Goal: Task Accomplishment & Management: Manage account settings

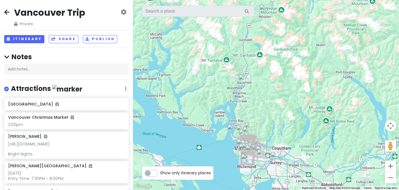
click at [6, 11] on icon at bounding box center [6, 12] width 5 height 4
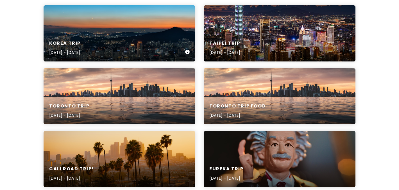
scroll to position [86, 0]
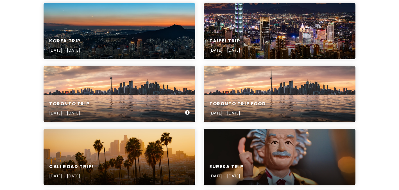
click at [130, 94] on div "Toronto Trip [DATE] - [DATE]" at bounding box center [120, 94] width 152 height 56
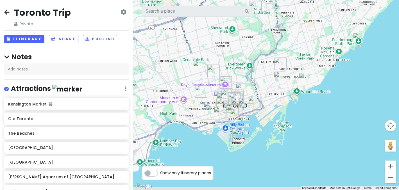
drag, startPoint x: 247, startPoint y: 105, endPoint x: 261, endPoint y: 87, distance: 22.7
click at [261, 87] on div at bounding box center [266, 95] width 266 height 190
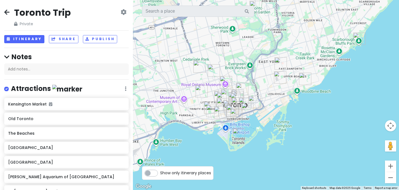
click at [194, 115] on div at bounding box center [266, 95] width 266 height 190
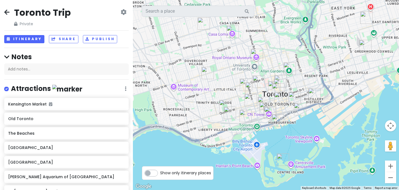
click at [209, 113] on div at bounding box center [266, 95] width 266 height 190
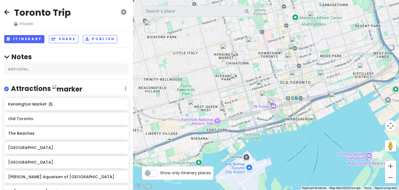
drag, startPoint x: 209, startPoint y: 113, endPoint x: 153, endPoint y: 100, distance: 57.4
click at [153, 100] on div at bounding box center [266, 95] width 266 height 190
click at [265, 96] on img "300 Front St W #2514" at bounding box center [266, 97] width 12 height 12
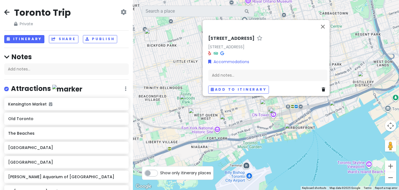
click at [223, 120] on img "STACKT market" at bounding box center [226, 120] width 12 height 12
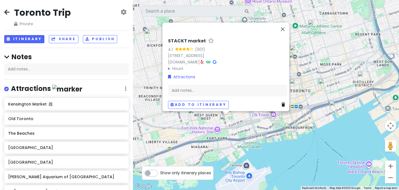
click at [240, 125] on div "STACKT market 4.1 (901) [STREET_ADDRESS] [DOMAIN_NAME] · Hours [DATE] Closed [D…" at bounding box center [266, 95] width 266 height 190
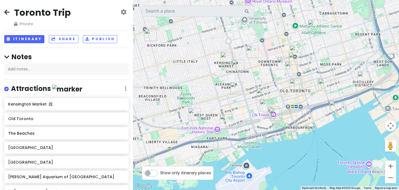
click at [192, 112] on img "King Street West" at bounding box center [194, 114] width 12 height 12
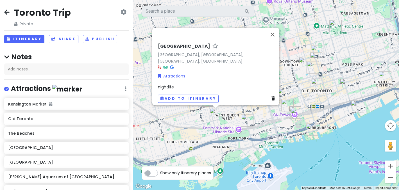
click at [231, 116] on div "[GEOGRAPHIC_DATA], [GEOGRAPHIC_DATA], [GEOGRAPHIC_DATA], [GEOGRAPHIC_DATA] Attr…" at bounding box center [266, 95] width 266 height 190
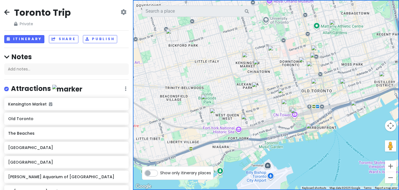
click at [288, 105] on img "300 Front St W #2514" at bounding box center [287, 105] width 12 height 12
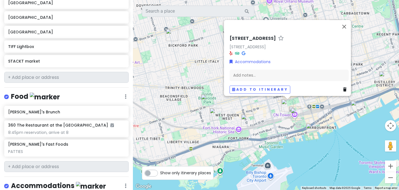
scroll to position [495, 0]
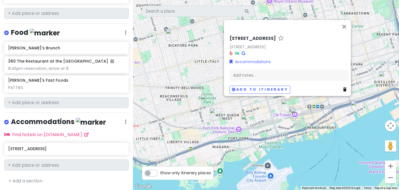
click at [274, 131] on div "[STREET_ADDRESS][GEOGRAPHIC_DATA][STREET_ADDRESS][GEOGRAPHIC_DATA] Accommodatio…" at bounding box center [266, 95] width 266 height 190
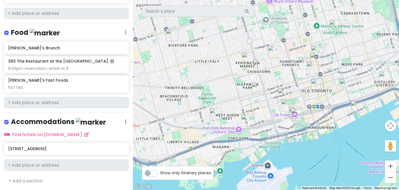
click at [215, 112] on img "King Street West" at bounding box center [216, 114] width 12 height 12
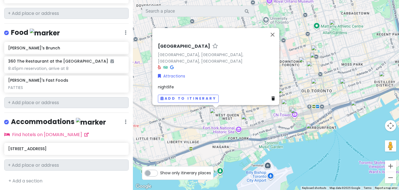
click at [201, 126] on div "[GEOGRAPHIC_DATA], [GEOGRAPHIC_DATA], [GEOGRAPHIC_DATA], [GEOGRAPHIC_DATA] Attr…" at bounding box center [266, 95] width 266 height 190
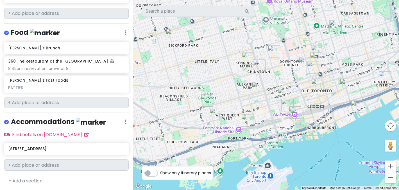
click at [205, 100] on img "Queen Street West" at bounding box center [207, 100] width 12 height 12
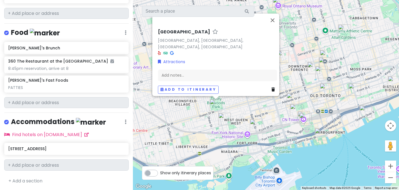
click at [197, 131] on div "[GEOGRAPHIC_DATA], [GEOGRAPHIC_DATA], [GEOGRAPHIC_DATA] Attractions Add notes..…" at bounding box center [266, 95] width 266 height 190
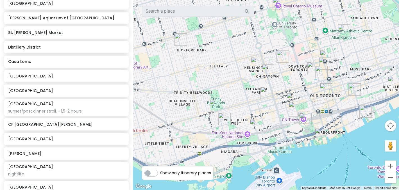
scroll to position [0, 0]
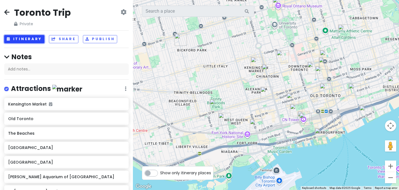
click at [32, 39] on button "Itinerary" at bounding box center [24, 39] width 40 height 8
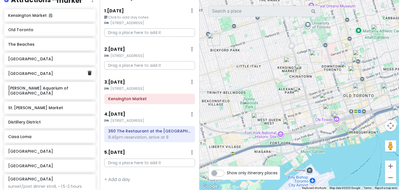
scroll to position [94, 0]
click at [53, 149] on h6 "[GEOGRAPHIC_DATA]" at bounding box center [47, 151] width 79 height 5
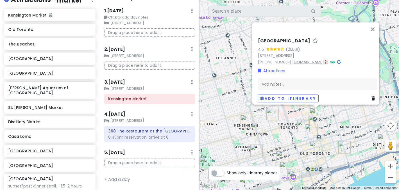
click at [320, 59] on link "[DOMAIN_NAME]" at bounding box center [308, 62] width 32 height 6
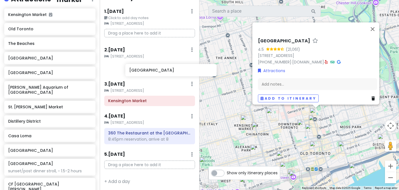
scroll to position [15, 0]
drag, startPoint x: 47, startPoint y: 148, endPoint x: 150, endPoint y: 69, distance: 130.0
click at [150, 69] on div "Toronto Trip Private Change Dates Make a Copy Delete Trip Go Pro ⚡️ Give Feedba…" at bounding box center [199, 95] width 399 height 190
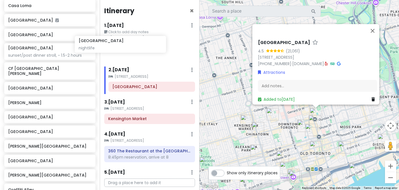
scroll to position [0, 0]
drag, startPoint x: 58, startPoint y: 108, endPoint x: 152, endPoint y: 46, distance: 113.2
click at [152, 46] on div "Toronto Trip Private Change Dates Make a Copy Delete Trip Go Pro ⚡️ Give Feedba…" at bounding box center [199, 95] width 399 height 190
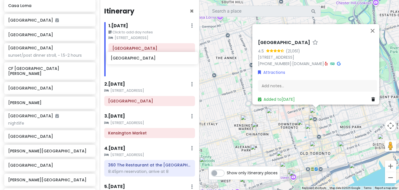
drag, startPoint x: 42, startPoint y: 127, endPoint x: 144, endPoint y: 60, distance: 122.6
click at [144, 60] on div "Toronto Trip Private Change Dates Make a Copy Delete Trip Go Pro ⚡️ Give Feedba…" at bounding box center [199, 95] width 399 height 190
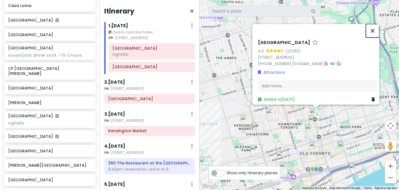
click at [372, 28] on button "Close" at bounding box center [372, 30] width 13 height 13
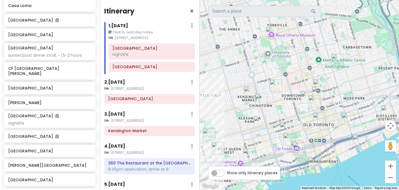
drag, startPoint x: 341, startPoint y: 114, endPoint x: 344, endPoint y: 85, distance: 29.4
click at [344, 85] on div at bounding box center [300, 95] width 200 height 190
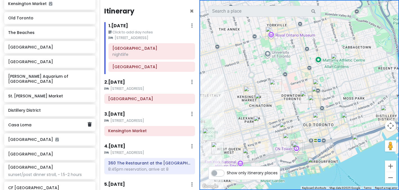
scroll to position [105, 0]
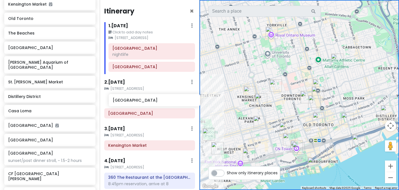
drag, startPoint x: 51, startPoint y: 63, endPoint x: 156, endPoint y: 102, distance: 111.3
click at [156, 102] on div "Toronto Trip Private Change Dates Make a Copy Delete Trip Go Pro ⚡️ Give Feedba…" at bounding box center [199, 95] width 399 height 190
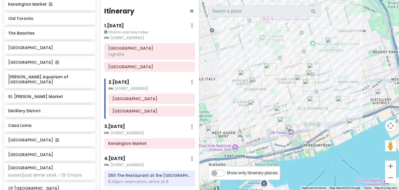
drag, startPoint x: 359, startPoint y: 84, endPoint x: 354, endPoint y: 67, distance: 18.0
click at [354, 67] on div at bounding box center [300, 95] width 200 height 190
click at [269, 69] on img "Baldwin Village" at bounding box center [270, 69] width 12 height 12
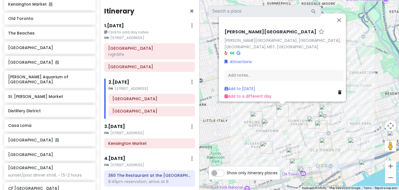
click at [349, 116] on div "[PERSON_NAME][GEOGRAPHIC_DATA][PERSON_NAME], [GEOGRAPHIC_DATA], [GEOGRAPHIC_DAT…" at bounding box center [300, 95] width 200 height 190
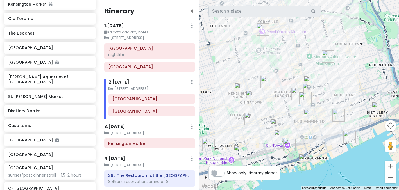
drag, startPoint x: 349, startPoint y: 114, endPoint x: 334, endPoint y: 85, distance: 33.2
click at [334, 85] on div at bounding box center [300, 95] width 200 height 190
click at [248, 119] on img "Graffiti Alley" at bounding box center [250, 118] width 12 height 12
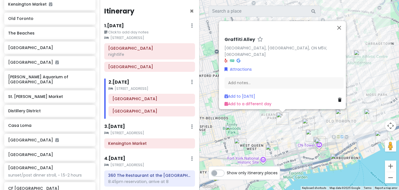
click at [289, 141] on div "Graffiti Alley [GEOGRAPHIC_DATA], [GEOGRAPHIC_DATA], ON M5V, [GEOGRAPHIC_DATA] …" at bounding box center [300, 95] width 200 height 190
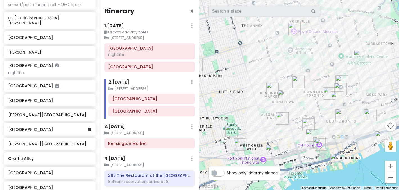
scroll to position [275, 0]
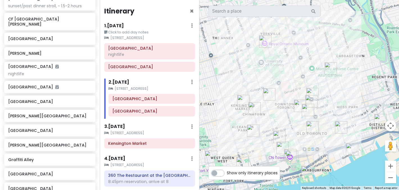
drag, startPoint x: 376, startPoint y: 90, endPoint x: 342, endPoint y: 102, distance: 36.5
click at [342, 102] on div at bounding box center [300, 95] width 200 height 190
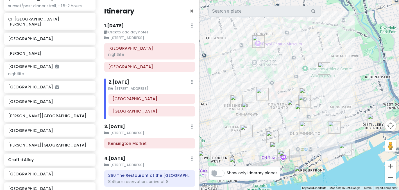
click at [324, 69] on img "Allan Gardens" at bounding box center [324, 68] width 12 height 12
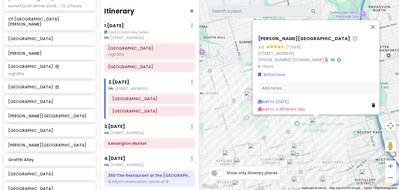
click at [334, 142] on div "[PERSON_NAME] Gardens 4.5 (7,649) [STREET_ADDRESS] [PHONE_NUMBER] · [DOMAIN_NAM…" at bounding box center [300, 95] width 200 height 190
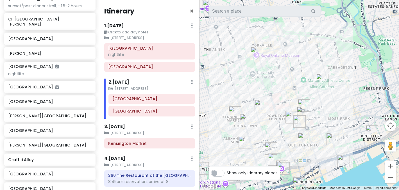
drag, startPoint x: 334, startPoint y: 142, endPoint x: 340, endPoint y: 96, distance: 45.9
click at [340, 96] on div at bounding box center [300, 95] width 200 height 190
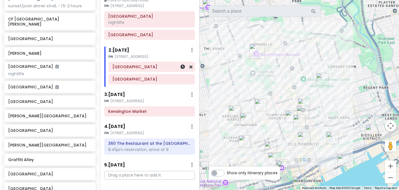
scroll to position [44, 0]
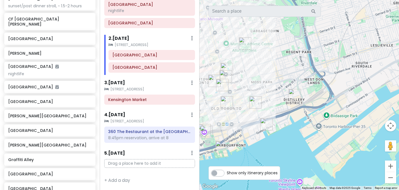
drag, startPoint x: 370, startPoint y: 138, endPoint x: 292, endPoint y: 103, distance: 85.8
click at [292, 103] on div at bounding box center [300, 95] width 200 height 190
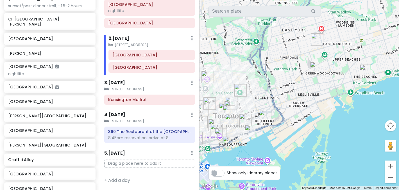
drag, startPoint x: 323, startPoint y: 127, endPoint x: 286, endPoint y: 130, distance: 37.2
click at [286, 130] on div at bounding box center [300, 95] width 200 height 190
click at [313, 69] on img "Maha's Brunch" at bounding box center [316, 68] width 12 height 12
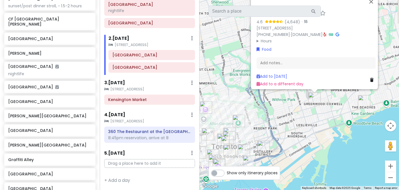
drag, startPoint x: 320, startPoint y: 152, endPoint x: 317, endPoint y: 123, distance: 29.6
click at [317, 123] on div "[PERSON_NAME]'s Brunch 4.6 (4,648) · [STREET_ADDRESS] [PHONE_NUMBER] · [DOMAIN_…" at bounding box center [300, 95] width 200 height 190
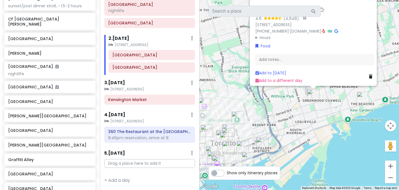
click at [317, 123] on div "[PERSON_NAME]'s Brunch 4.6 (4,648) · [STREET_ADDRESS] [PHONE_NUMBER] · [DOMAIN_…" at bounding box center [300, 95] width 200 height 190
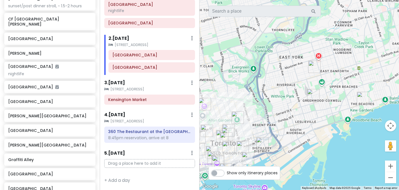
click at [313, 67] on img "Danforth" at bounding box center [314, 67] width 12 height 12
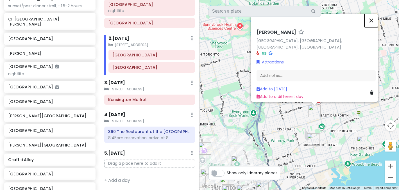
click at [374, 25] on button "Close" at bounding box center [371, 20] width 13 height 13
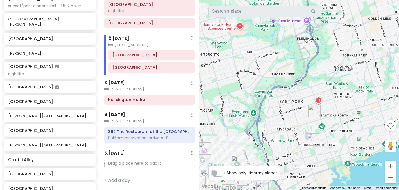
click at [310, 120] on div "To navigate, press the arrow keys." at bounding box center [300, 95] width 200 height 190
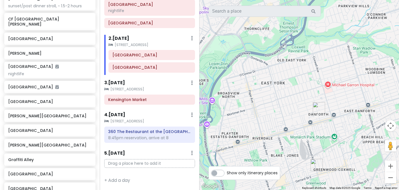
click at [314, 132] on div at bounding box center [300, 95] width 200 height 190
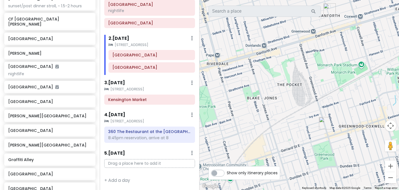
drag, startPoint x: 319, startPoint y: 136, endPoint x: 326, endPoint y: 53, distance: 83.5
click at [326, 53] on div at bounding box center [300, 95] width 200 height 190
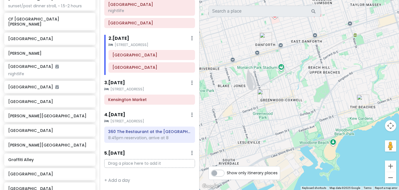
drag, startPoint x: 339, startPoint y: 43, endPoint x: 275, endPoint y: 54, distance: 64.6
click at [275, 54] on div at bounding box center [300, 95] width 200 height 190
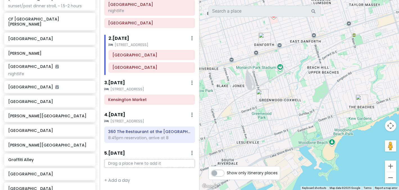
click at [360, 101] on img "The Beaches" at bounding box center [362, 101] width 12 height 12
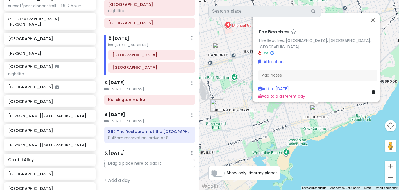
click at [273, 130] on div "The Beaches The Beaches, [GEOGRAPHIC_DATA], [GEOGRAPHIC_DATA], [GEOGRAPHIC_DATA…" at bounding box center [300, 95] width 200 height 190
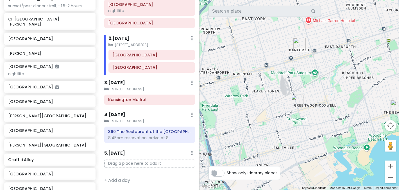
drag, startPoint x: 253, startPoint y: 109, endPoint x: 338, endPoint y: 100, distance: 85.0
click at [338, 100] on div at bounding box center [300, 95] width 200 height 190
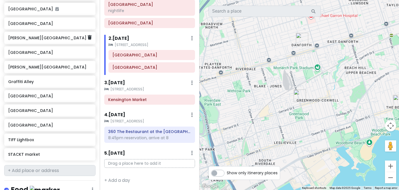
scroll to position [354, 0]
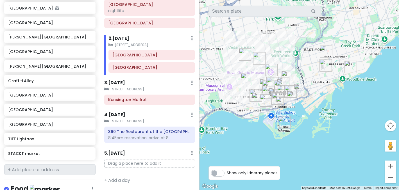
drag, startPoint x: 255, startPoint y: 109, endPoint x: 306, endPoint y: 71, distance: 62.6
click at [306, 71] on div at bounding box center [300, 95] width 200 height 190
click at [325, 67] on img "Maha's Brunch" at bounding box center [326, 65] width 12 height 12
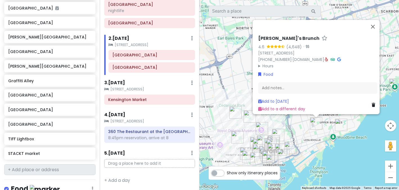
click at [269, 63] on summary "Hours" at bounding box center [317, 66] width 119 height 6
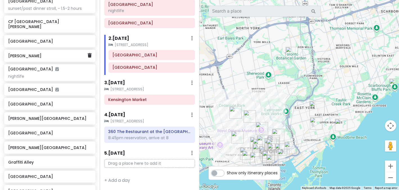
scroll to position [272, 0]
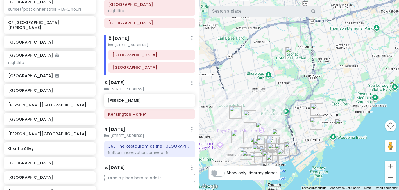
drag, startPoint x: 42, startPoint y: 47, endPoint x: 141, endPoint y: 103, distance: 113.9
click at [141, 103] on div "Toronto Trip Private Change Dates Make a Copy Delete Trip Go Pro ⚡️ Give Feedba…" at bounding box center [199, 95] width 399 height 190
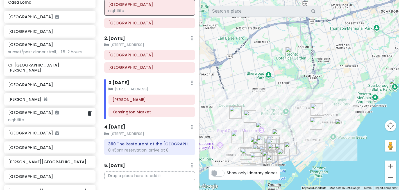
scroll to position [209, 0]
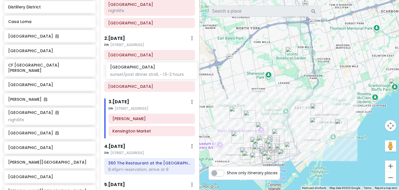
drag, startPoint x: 56, startPoint y: 62, endPoint x: 157, endPoint y: 70, distance: 102.1
click at [157, 70] on div "Toronto Trip Private Change Dates Make a Copy Delete Trip Go Pro ⚡️ Give Feedba…" at bounding box center [199, 95] width 399 height 190
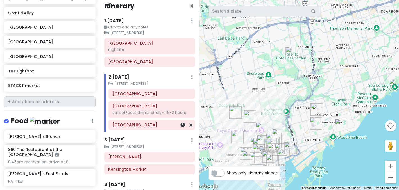
scroll to position [0, 0]
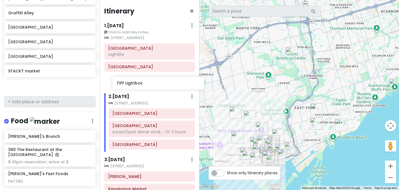
drag, startPoint x: 44, startPoint y: 63, endPoint x: 153, endPoint y: 85, distance: 110.5
click at [153, 85] on div "Toronto Trip Private Change Dates Make a Copy Delete Trip Go Pro ⚡️ Give Feedba…" at bounding box center [199, 95] width 399 height 190
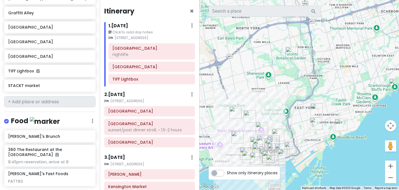
scroll to position [407, 0]
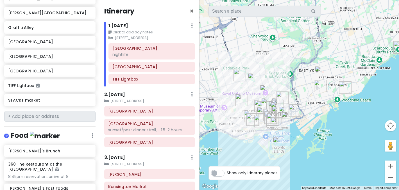
drag, startPoint x: 290, startPoint y: 126, endPoint x: 295, endPoint y: 86, distance: 40.2
click at [295, 86] on div at bounding box center [300, 95] width 200 height 190
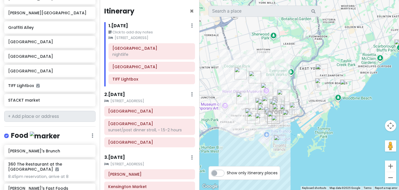
click at [242, 137] on div at bounding box center [300, 95] width 200 height 190
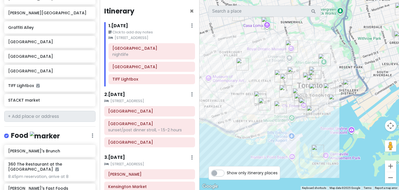
click at [262, 134] on div at bounding box center [300, 95] width 200 height 190
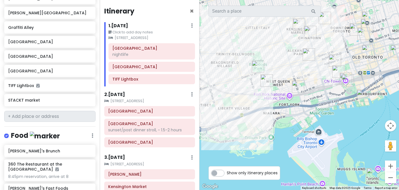
drag, startPoint x: 271, startPoint y: 129, endPoint x: 263, endPoint y: 137, distance: 11.7
click at [263, 137] on div at bounding box center [300, 95] width 200 height 190
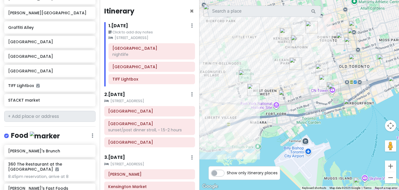
click at [286, 93] on img "STACKT market" at bounding box center [285, 96] width 12 height 12
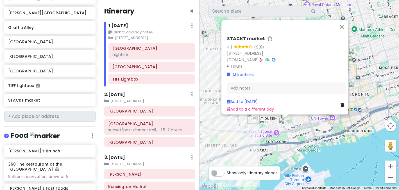
click at [234, 63] on summary "Hours" at bounding box center [286, 66] width 119 height 6
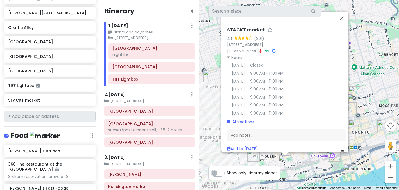
drag, startPoint x: 363, startPoint y: 103, endPoint x: 363, endPoint y: 144, distance: 41.6
click at [363, 144] on div "STACKT market 4.1 (901) [STREET_ADDRESS] [DOMAIN_NAME] · Hours [DATE] Closed [D…" at bounding box center [300, 95] width 200 height 190
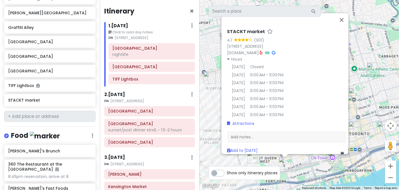
click at [263, 55] on link at bounding box center [261, 53] width 3 height 6
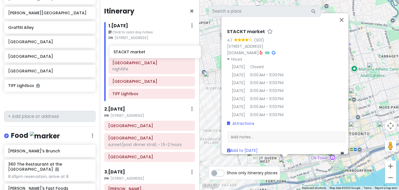
drag, startPoint x: 51, startPoint y: 92, endPoint x: 157, endPoint y: 54, distance: 111.9
click at [157, 54] on div "Toronto Trip Private Change Dates Make a Copy Delete Trip Go Pro ⚡️ Give Feedba…" at bounding box center [199, 95] width 399 height 190
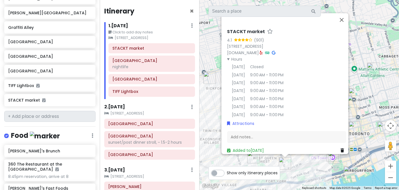
scroll to position [393, 0]
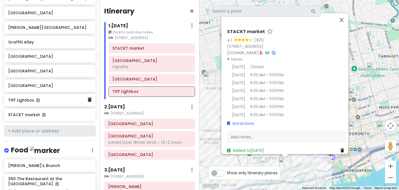
click at [75, 94] on div "TIFF Lightbox" at bounding box center [49, 100] width 91 height 12
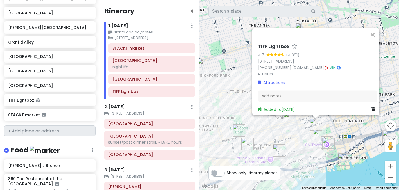
drag, startPoint x: 305, startPoint y: 165, endPoint x: 304, endPoint y: 148, distance: 17.4
click at [304, 148] on div "TIFF Lightbox 4.7 (4,391) [STREET_ADDRESS] [PHONE_NUMBER] · [DOMAIN_NAME] · Hou…" at bounding box center [300, 95] width 200 height 190
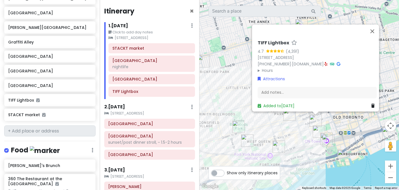
click at [297, 123] on div "TIFF Lightbox 4.7 (4,391) [STREET_ADDRESS] [PHONE_NUMBER] · [DOMAIN_NAME] · Hou…" at bounding box center [300, 95] width 200 height 190
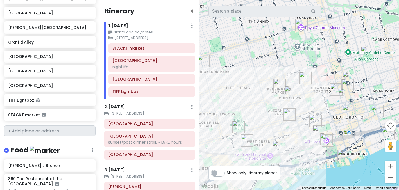
click at [287, 117] on img "Graffiti Alley" at bounding box center [289, 114] width 12 height 12
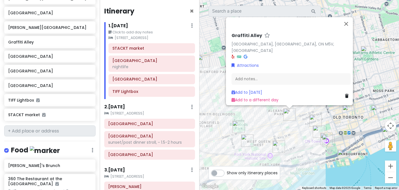
click at [302, 144] on div "Graffiti Alley [GEOGRAPHIC_DATA], [GEOGRAPHIC_DATA], ON M5V, [GEOGRAPHIC_DATA] …" at bounding box center [300, 95] width 200 height 190
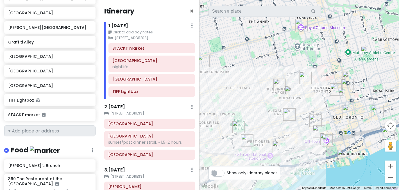
click at [279, 149] on img "STACKT market" at bounding box center [279, 147] width 12 height 12
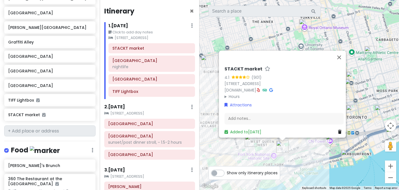
click at [307, 153] on div "STACKT market 4.1 (901) [STREET_ADDRESS] [DOMAIN_NAME] · Hours [DATE] Closed [D…" at bounding box center [300, 95] width 200 height 190
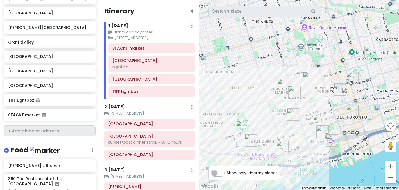
click at [250, 139] on img "King Street West" at bounding box center [251, 141] width 12 height 12
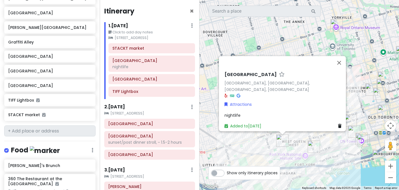
click at [241, 151] on div "[GEOGRAPHIC_DATA], [GEOGRAPHIC_DATA], [GEOGRAPHIC_DATA], [GEOGRAPHIC_DATA] Attr…" at bounding box center [300, 95] width 200 height 190
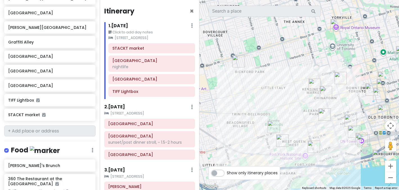
click at [311, 145] on img "STACKT market" at bounding box center [314, 147] width 12 height 12
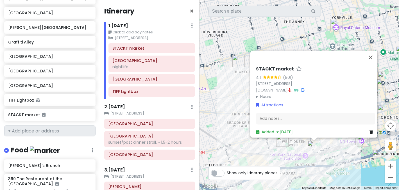
click at [283, 87] on link "[DOMAIN_NAME]" at bounding box center [272, 90] width 32 height 6
click at [225, 107] on div "STACKT market 4.1 (901) [STREET_ADDRESS] [DOMAIN_NAME] · Hours [DATE] Closed [D…" at bounding box center [300, 95] width 200 height 190
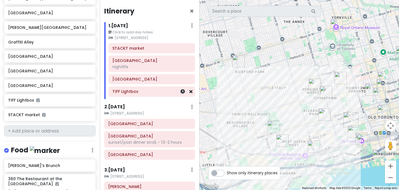
click at [190, 93] on icon at bounding box center [190, 91] width 3 height 4
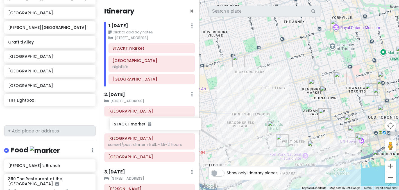
drag, startPoint x: 49, startPoint y: 105, endPoint x: 154, endPoint y: 126, distance: 106.9
click at [154, 126] on div "Toronto Trip Private Change Dates Make a Copy Delete Trip Go Pro ⚡️ Give Feedba…" at bounding box center [199, 95] width 399 height 190
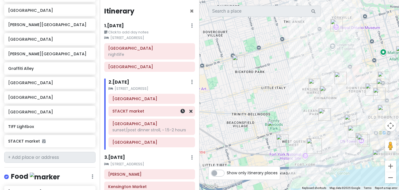
click at [151, 113] on h6 "STACKT market" at bounding box center [151, 111] width 79 height 5
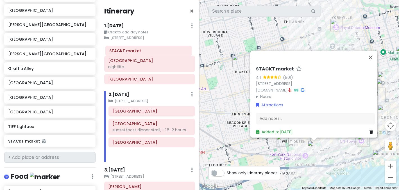
drag, startPoint x: 151, startPoint y: 113, endPoint x: 148, endPoint y: 52, distance: 60.8
click at [148, 52] on div "Itinerary × 1 . [DATE] Edit Day Notes Clear Lodging Delete Day Click to add day…" at bounding box center [150, 95] width 100 height 190
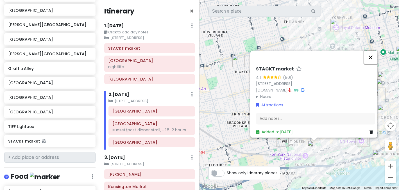
click at [374, 54] on button "Close" at bounding box center [370, 57] width 13 height 13
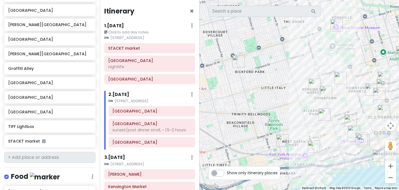
click at [330, 133] on div at bounding box center [300, 95] width 200 height 190
click at [315, 149] on img "STACKT market" at bounding box center [314, 147] width 12 height 12
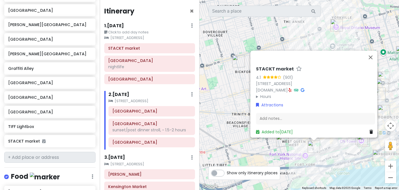
click at [295, 148] on div "STACKT market 4.1 (901) [STREET_ADDRESS] [DOMAIN_NAME] · Hours [DATE] Closed [D…" at bounding box center [300, 95] width 200 height 190
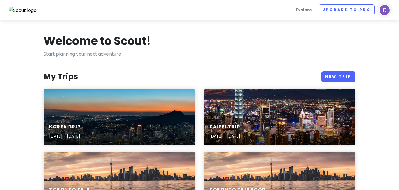
scroll to position [46, 0]
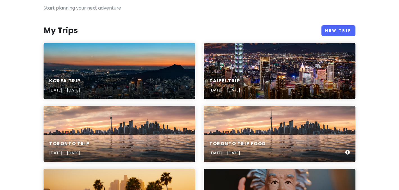
click at [261, 114] on div "Toronto Trip FOOD Aug 29, 2025 - Sep 2, 2025" at bounding box center [280, 134] width 152 height 56
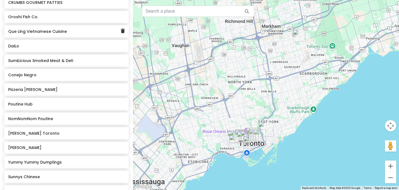
scroll to position [214, 0]
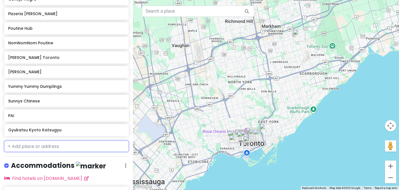
click at [75, 148] on input "text" at bounding box center [66, 146] width 125 height 11
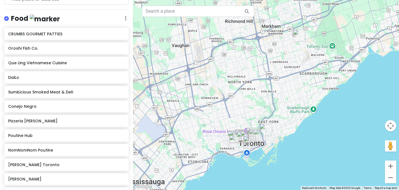
scroll to position [67, 0]
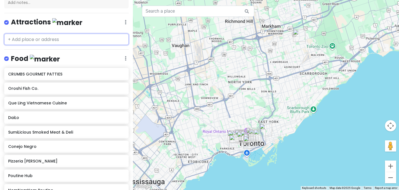
click at [72, 40] on input "text" at bounding box center [66, 39] width 125 height 11
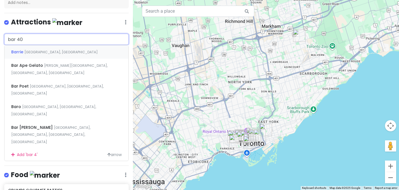
type input "bar 404"
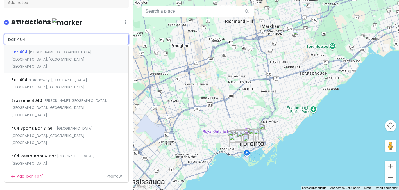
click at [80, 53] on span "John Street, Toronto, ON, Canada" at bounding box center [51, 59] width 81 height 19
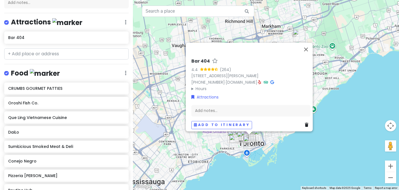
click at [284, 146] on div "Bar 404 4.4 (264) 85 John St Level 1, Toronto, ON M5V 0W3, Canada (437) 317-038…" at bounding box center [266, 95] width 266 height 190
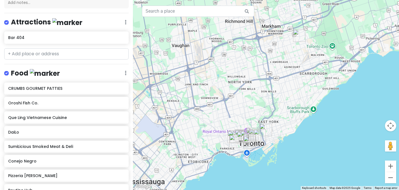
click at [284, 146] on div at bounding box center [266, 95] width 266 height 190
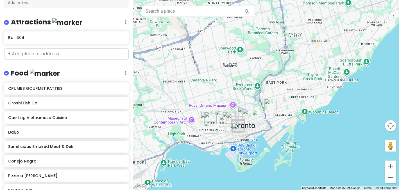
drag, startPoint x: 257, startPoint y: 155, endPoint x: 294, endPoint y: 135, distance: 41.6
click at [294, 135] on div at bounding box center [266, 95] width 266 height 190
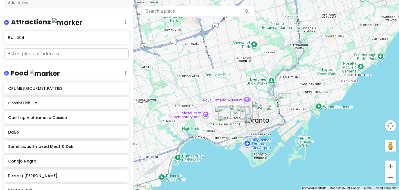
click at [276, 134] on div at bounding box center [266, 95] width 266 height 190
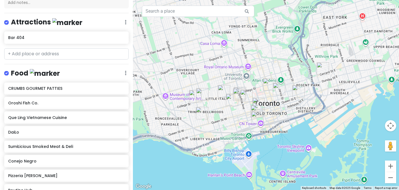
drag, startPoint x: 257, startPoint y: 132, endPoint x: 293, endPoint y: 130, distance: 35.2
click at [293, 130] on div at bounding box center [266, 95] width 266 height 190
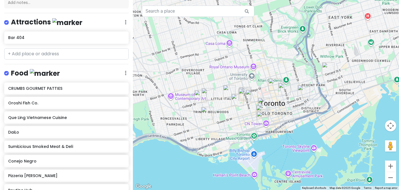
click at [286, 120] on div at bounding box center [266, 95] width 266 height 190
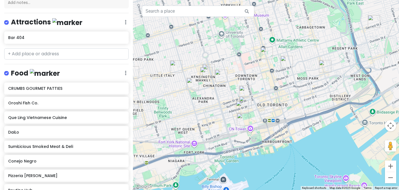
drag, startPoint x: 281, startPoint y: 129, endPoint x: 288, endPoint y: 125, distance: 8.4
click at [288, 125] on div at bounding box center [266, 95] width 266 height 190
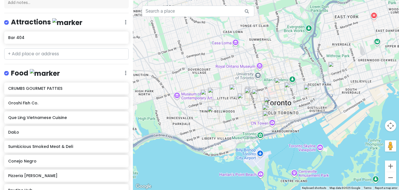
click at [256, 95] on img "Yummy Yummy Dumplings" at bounding box center [258, 95] width 12 height 12
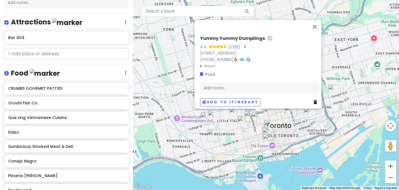
click at [235, 144] on div "Yummy Yummy Dumplings 4.4 (1,128) · 79 Huron St, Toronto, ON M5T 2A8, Canada (6…" at bounding box center [266, 95] width 266 height 190
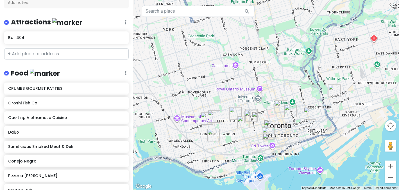
click at [267, 99] on div at bounding box center [266, 95] width 266 height 190
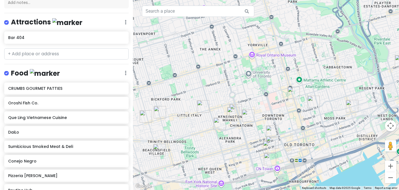
drag, startPoint x: 264, startPoint y: 103, endPoint x: 264, endPoint y: 74, distance: 28.7
click at [264, 74] on div at bounding box center [266, 95] width 266 height 190
click at [248, 116] on img "Yummy Yummy Dumplings" at bounding box center [248, 116] width 12 height 12
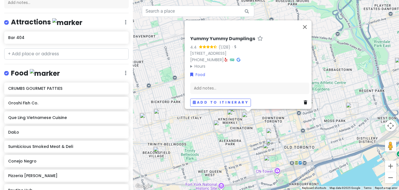
click at [270, 121] on div "Yummy Yummy Dumplings 4.4 (1,128) · 79 Huron St, Toronto, ON M5T 2A8, Canada (6…" at bounding box center [266, 95] width 266 height 190
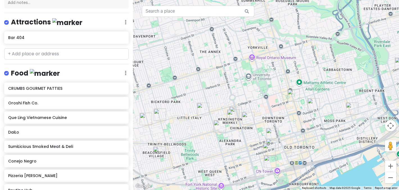
click at [272, 132] on img "Ikkousha Ramen Toronto" at bounding box center [272, 134] width 12 height 12
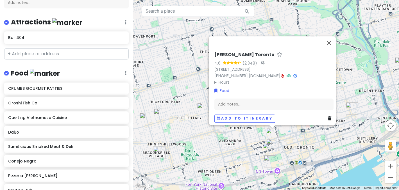
click at [253, 138] on div "Ikkousha Ramen Toronto 4.6 (2,348) · 249 Queen St W, Toronto, ON M5V 1Z4, Canad…" at bounding box center [266, 95] width 266 height 190
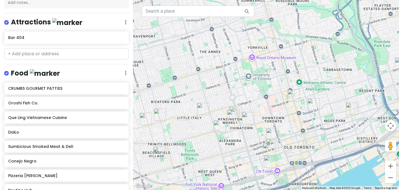
click at [292, 95] on img "Ikkousha Ramen Yonge-Dundas" at bounding box center [294, 95] width 12 height 12
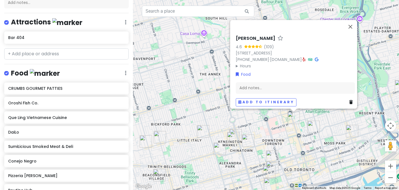
click at [275, 124] on div "Ikkousha Ramen Yonge-Dundas 4.6 (109) 374A Yonge St, Toronto, ON M5B 1S6, Canad…" at bounding box center [266, 95] width 266 height 190
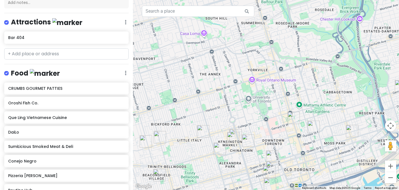
click at [314, 128] on img "Gyukatsu Kyoto Katsugyu" at bounding box center [313, 127] width 12 height 12
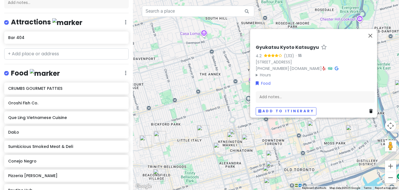
click at [298, 137] on div "Gyukatsu Kyoto Katsugyu 4.2 (1,113) · 134 Dundas St E, Toronto, ON M5B 1E2, Can…" at bounding box center [266, 95] width 266 height 190
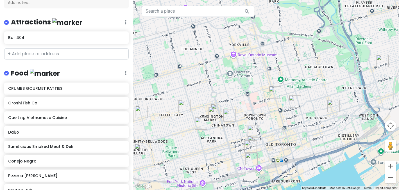
drag, startPoint x: 298, startPoint y: 137, endPoint x: 273, endPoint y: 108, distance: 37.5
click at [273, 108] on div at bounding box center [266, 95] width 266 height 190
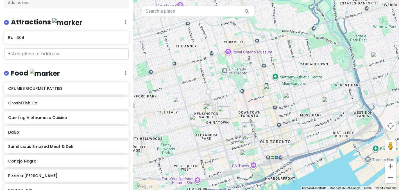
click at [209, 110] on img "Sunnys Chinese" at bounding box center [209, 110] width 12 height 12
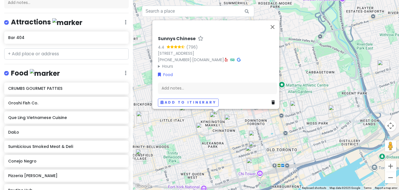
click at [220, 112] on img "Sunnys Chinese" at bounding box center [216, 118] width 12 height 12
click at [221, 113] on img "Sunnys Chinese" at bounding box center [216, 118] width 12 height 12
click at [223, 145] on div "To navigate, press the arrow keys. Sunnys Chinese 4.4 (796) 60 Kensington Ave U…" at bounding box center [266, 95] width 266 height 190
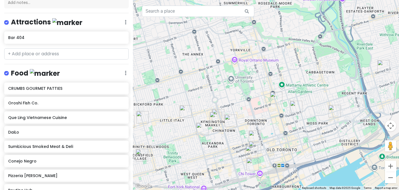
click at [221, 110] on img "CRUMBS GOURMET PATTIES" at bounding box center [218, 115] width 12 height 12
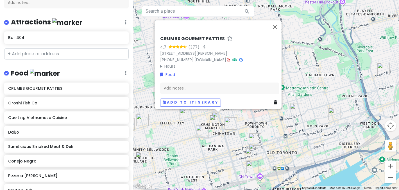
click at [228, 124] on img "Yummy Yummy Dumplings" at bounding box center [231, 123] width 12 height 12
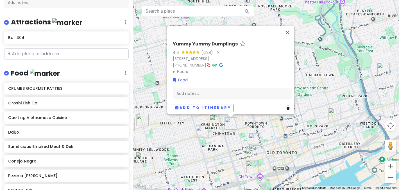
click at [226, 138] on div "Yummy Yummy Dumplings 4.4 (1,128) · 79 Huron St, Toronto, ON M5T 2A8, Canada (6…" at bounding box center [266, 95] width 266 height 190
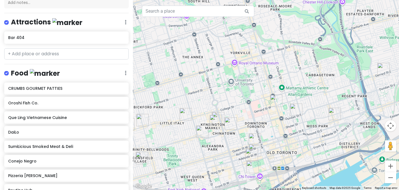
click at [202, 130] on img "NomNomNom Poutine" at bounding box center [202, 132] width 12 height 12
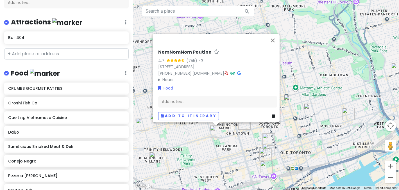
click at [193, 143] on div "NomNomNom Poutine 4.7 (755) · 707 Dundas St W, Toronto, ON M5T 2W6, Canada (647…" at bounding box center [266, 95] width 266 height 190
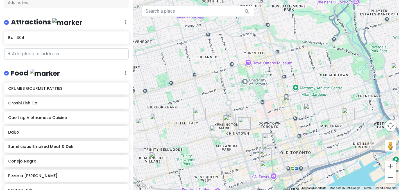
click at [263, 154] on img "Bar 404" at bounding box center [265, 155] width 12 height 12
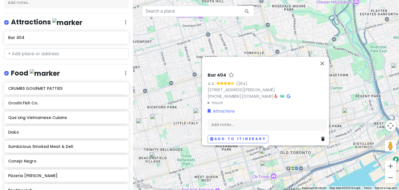
click at [284, 157] on div "Bar 404 4.4 (264) 85 John St Level 1, Toronto, ON M5V 0W3, Canada (437) 317-038…" at bounding box center [266, 95] width 266 height 190
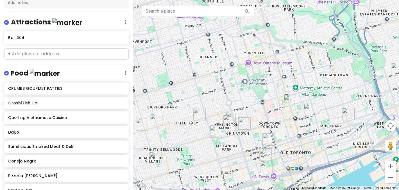
click at [271, 150] on img "Bar 404" at bounding box center [265, 155] width 12 height 12
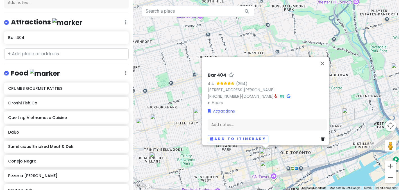
click at [279, 161] on div "Bar 404 4.4 (264) 85 John St Level 1, Toronto, ON M5V 0W3, Canada (437) 317-038…" at bounding box center [266, 95] width 266 height 190
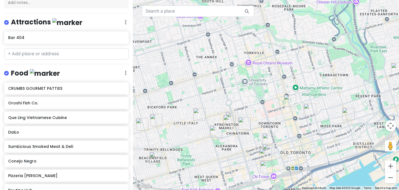
click at [273, 149] on img "PAI" at bounding box center [269, 150] width 12 height 12
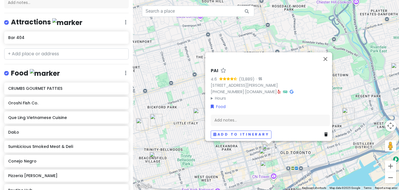
click at [222, 96] on summary "Hours" at bounding box center [270, 98] width 119 height 6
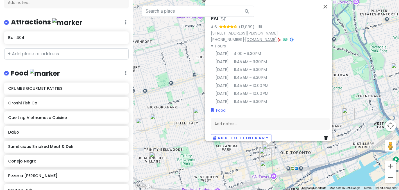
click at [274, 40] on link "www.paitoronto.com" at bounding box center [261, 40] width 32 height 6
click at [281, 39] on icon at bounding box center [279, 39] width 3 height 4
click at [191, 158] on div "PAI 4.6 (13,889) · 18 Duncan St, Toronto, ON M5H 3G8, Canada (416) 901-4724 · w…" at bounding box center [266, 95] width 266 height 190
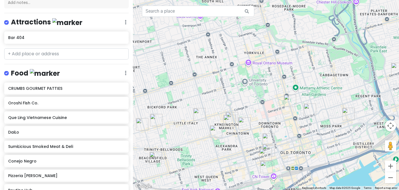
click at [272, 137] on img "Ikkousha Ramen Toronto" at bounding box center [269, 140] width 12 height 12
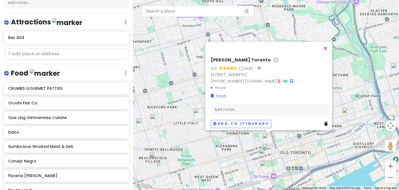
click at [281, 143] on div "Ikkousha Ramen Toronto 4.6 (2,348) · 249 Queen St W, Toronto, ON M5V 1Z4, Canad…" at bounding box center [266, 95] width 266 height 190
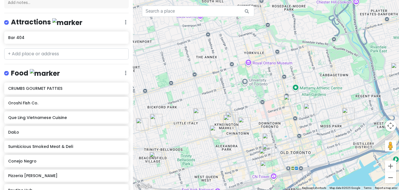
click at [270, 139] on img "Ikkousha Ramen Toronto" at bounding box center [269, 140] width 12 height 12
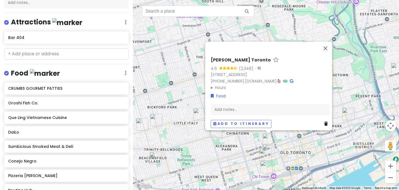
click at [215, 85] on summary "Hours" at bounding box center [270, 88] width 119 height 6
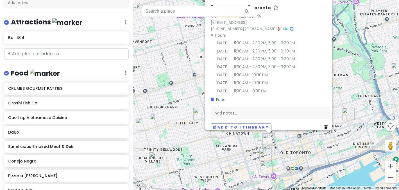
click at [287, 143] on div "Ikkousha Ramen Toronto 4.6 (2,348) · 249 Queen St W, Toronto, ON M5V 1Z4, Canad…" at bounding box center [266, 95] width 266 height 190
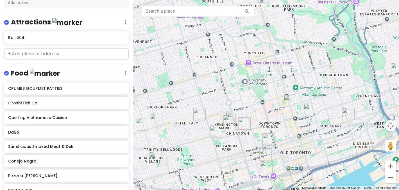
click at [265, 157] on img "Bar 404" at bounding box center [265, 155] width 12 height 12
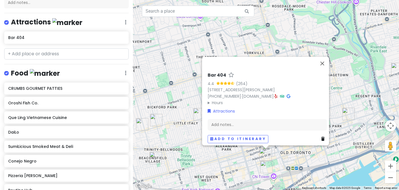
click at [243, 160] on div "Bar 404 4.4 (264) 85 John St Level 1, Toronto, ON M5V 0W3, Canada (437) 317-038…" at bounding box center [266, 95] width 266 height 190
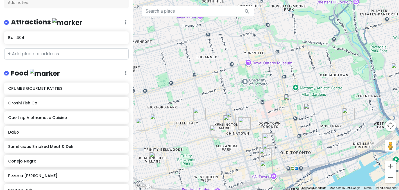
click at [241, 123] on img "Yummy Yummy Dumplings" at bounding box center [244, 123] width 12 height 12
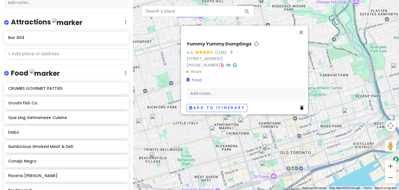
click at [250, 151] on div "Yummy Yummy Dumplings 4.4 (1,128) · 79 Huron St, Toronto, ON M5T 2A8, Canada (6…" at bounding box center [266, 95] width 266 height 190
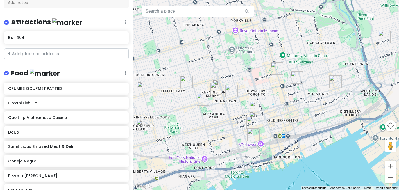
drag, startPoint x: 253, startPoint y: 157, endPoint x: 239, endPoint y: 123, distance: 36.2
click at [239, 123] on div at bounding box center [266, 95] width 266 height 190
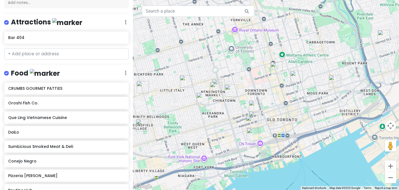
click at [257, 115] on img "PAI" at bounding box center [255, 117] width 12 height 12
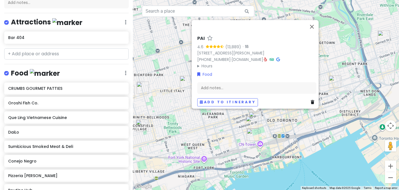
click at [250, 123] on img "Bar 404" at bounding box center [252, 122] width 12 height 12
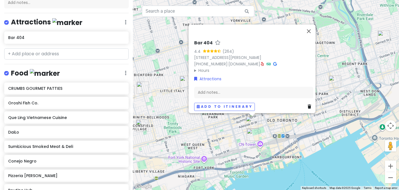
click at [266, 129] on div "Bar 404 4.4 (264) 85 John St Level 1, Toronto, ON M5V 0W3, Canada (437) 317-038…" at bounding box center [266, 95] width 266 height 190
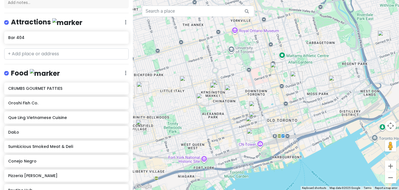
click at [253, 108] on img "Ikkousha Ramen Toronto" at bounding box center [255, 107] width 12 height 12
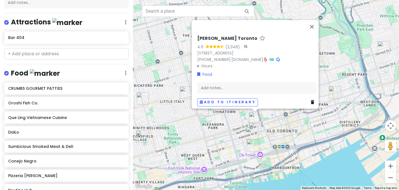
click at [279, 131] on div "Ikkousha Ramen Toronto 4.6 (2,348) · 249 Queen St W, Toronto, ON M5V 1Z4, Canad…" at bounding box center [266, 95] width 266 height 190
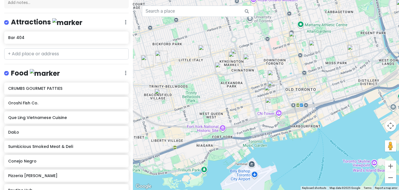
drag, startPoint x: 277, startPoint y: 135, endPoint x: 296, endPoint y: 93, distance: 46.1
click at [296, 93] on div at bounding box center [266, 95] width 266 height 190
click at [162, 96] on img "Pizzeria Badiali" at bounding box center [161, 95] width 12 height 12
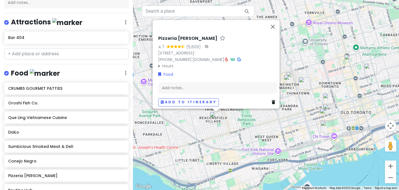
click at [286, 123] on div "Pizzeria Badiali 4.7 (5,609) · 181 Dovercourt Rd, Toronto, ON M6J 3C6, Canada (…" at bounding box center [266, 95] width 266 height 190
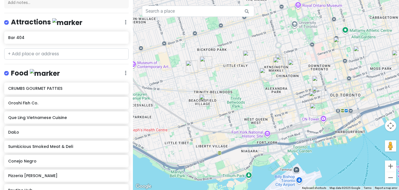
drag, startPoint x: 272, startPoint y: 121, endPoint x: 260, endPoint y: 102, distance: 22.4
click at [260, 102] on div at bounding box center [266, 95] width 266 height 190
click at [204, 100] on img "Pizzeria Badiali" at bounding box center [205, 100] width 12 height 12
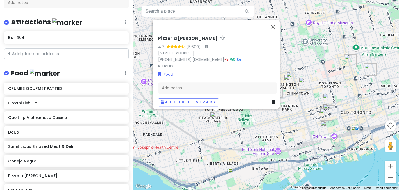
click at [168, 63] on summary "Hours" at bounding box center [217, 66] width 119 height 6
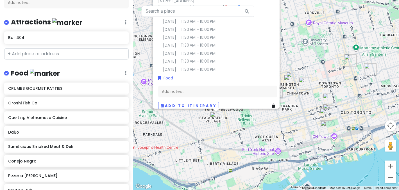
click at [248, 124] on div "Pizzeria Badiali 4.7 (5,609) · 181 Dovercourt Rd, Toronto, ON M6J 3C6, Canada (…" at bounding box center [266, 95] width 266 height 190
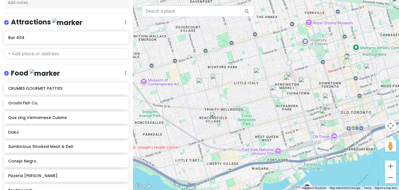
click at [201, 84] on img "Oroshi Fish Co." at bounding box center [202, 84] width 12 height 12
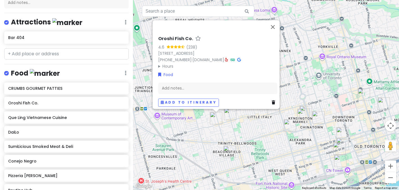
click at [167, 64] on summary "Hours" at bounding box center [217, 66] width 119 height 6
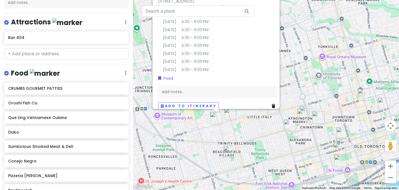
click at [229, 117] on img "Conejo Negro" at bounding box center [230, 114] width 12 height 12
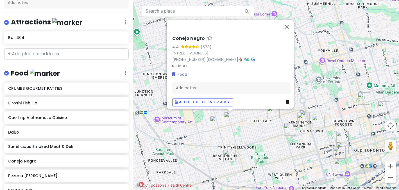
click at [181, 63] on summary "Hours" at bounding box center [231, 66] width 119 height 6
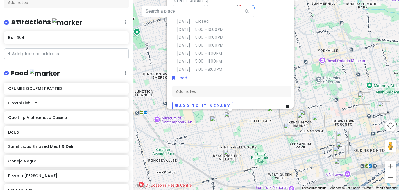
click at [258, 140] on div "Conejo Negro 4.4 (573) 838 College St, Toronto, ON M6H 1A2, Canada (416) 637-38…" at bounding box center [266, 95] width 266 height 190
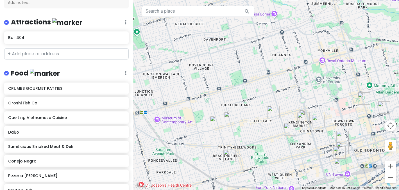
click at [230, 115] on img "Conejo Negro" at bounding box center [230, 118] width 12 height 12
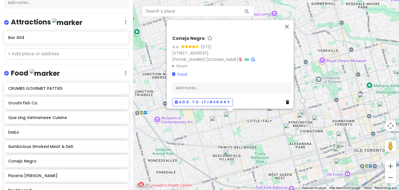
click at [242, 58] on icon at bounding box center [240, 60] width 3 height 4
click at [256, 144] on div "Conejo Negro 4.4 (573) 838 College St, Toronto, ON M6H 1A2, Canada (416) 637-38…" at bounding box center [266, 95] width 266 height 190
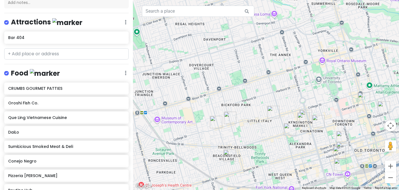
click at [273, 112] on img "DaiLo" at bounding box center [273, 112] width 12 height 12
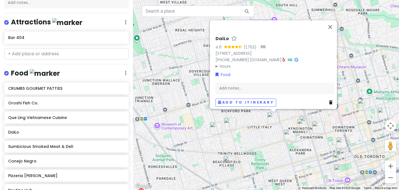
click at [224, 63] on summary "Hours" at bounding box center [275, 66] width 119 height 6
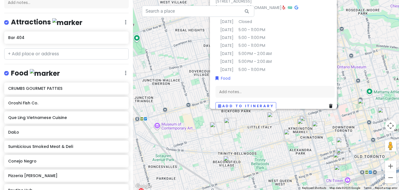
click at [267, 151] on div "DaiLo 4.6 (1,753) · 503 College St, Toronto, ON M6G 1A5, Canada (647) 341-8882 …" at bounding box center [266, 95] width 266 height 190
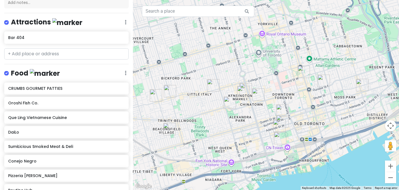
drag, startPoint x: 267, startPoint y: 151, endPoint x: 202, endPoint y: 112, distance: 75.5
click at [202, 112] on div at bounding box center [266, 95] width 266 height 190
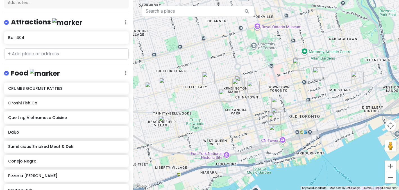
click at [222, 98] on img "NomNomNom Poutine" at bounding box center [225, 95] width 12 height 12
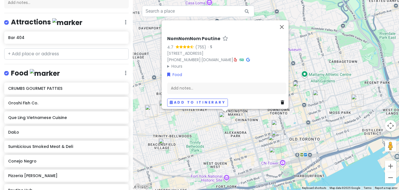
click at [175, 64] on summary "Hours" at bounding box center [226, 66] width 119 height 6
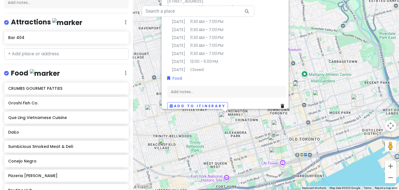
click at [209, 138] on div "NomNomNom Poutine 4.7 (755) · 707 Dundas St W, Toronto, ON M5T 2W6, Canada (647…" at bounding box center [266, 95] width 266 height 190
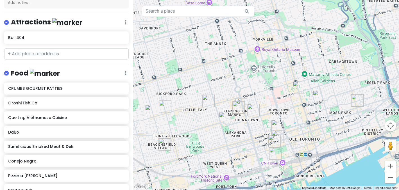
click at [238, 113] on img "Sunnys Chinese" at bounding box center [238, 107] width 12 height 12
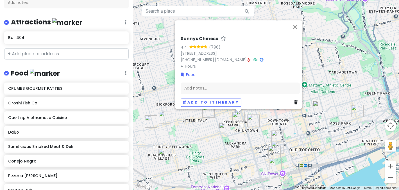
click at [187, 63] on summary "Hours" at bounding box center [240, 66] width 119 height 6
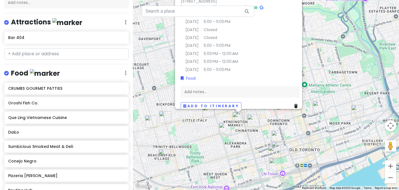
click at [215, 157] on div "Sunnys Chinese 4.4 (796) 60 Kensington Ave Units 6-14, Toronto, ON M5T 2K1, Can…" at bounding box center [266, 95] width 266 height 190
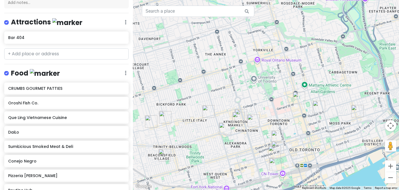
click at [255, 120] on img "Yummy Yummy Dumplings" at bounding box center [253, 121] width 12 height 12
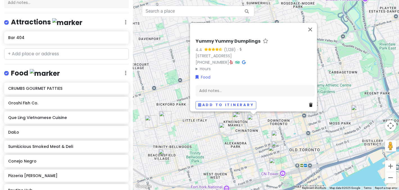
click at [204, 66] on summary "Hours" at bounding box center [255, 69] width 119 height 6
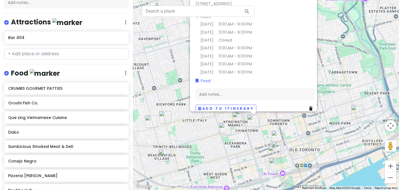
click at [247, 162] on div "Yummy Yummy Dumplings 4.4 (1,128) · 79 Huron St, Toronto, ON M5T 2A8, Canada (6…" at bounding box center [266, 95] width 266 height 190
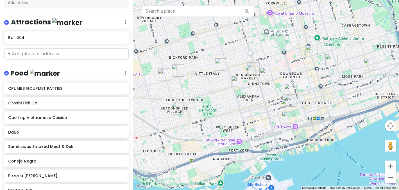
drag, startPoint x: 247, startPoint y: 162, endPoint x: 259, endPoint y: 114, distance: 50.0
click at [259, 114] on div at bounding box center [266, 95] width 266 height 190
click at [291, 99] on img "Bar 404" at bounding box center [287, 105] width 12 height 12
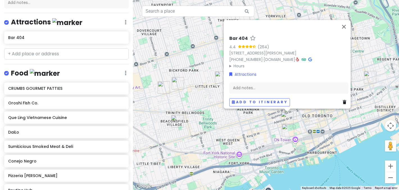
click at [307, 123] on div "Bar 404 4.4 (264) 85 John St Level 1, Toronto, ON M5V 0W3, Canada (437) 317-038…" at bounding box center [266, 95] width 266 height 190
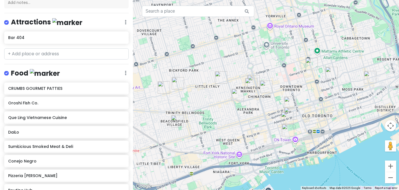
click at [290, 101] on img "Ikkousha Ramen Toronto" at bounding box center [290, 103] width 12 height 12
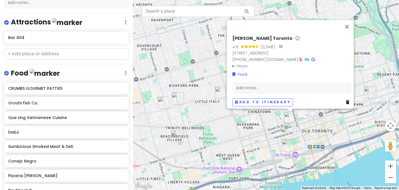
click at [255, 147] on div "Ikkousha Ramen Toronto 4.6 (2,348) · 249 Queen St W, Toronto, ON M5V 1Z4, Canad…" at bounding box center [266, 95] width 266 height 190
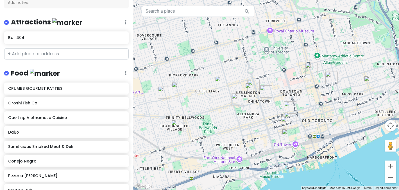
drag, startPoint x: 234, startPoint y: 140, endPoint x: 234, endPoint y: 129, distance: 11.0
click at [234, 129] on div at bounding box center [266, 95] width 266 height 190
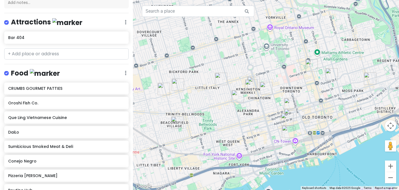
click at [174, 123] on img "Pizzeria Badiali" at bounding box center [177, 123] width 12 height 12
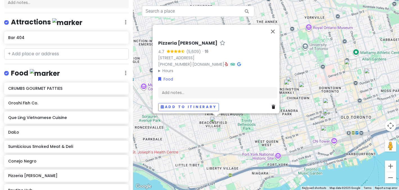
click at [258, 136] on div "Pizzeria Badiali 4.7 (5,609) · 181 Dovercourt Rd, Toronto, ON M6J 3C6, Canada (…" at bounding box center [266, 95] width 266 height 190
